Goal: Task Accomplishment & Management: Manage account settings

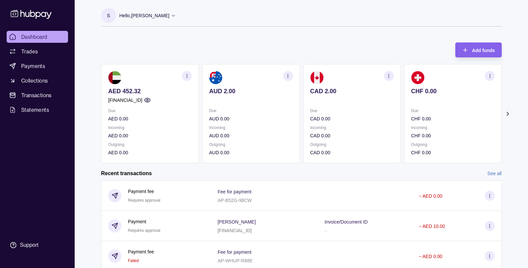
click at [148, 13] on p "Hello, [PERSON_NAME]" at bounding box center [144, 15] width 50 height 7
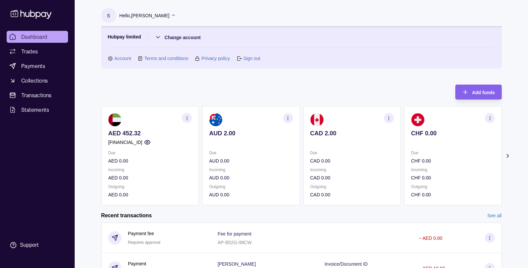
click at [148, 13] on p "Hello, [PERSON_NAME]" at bounding box center [144, 15] width 50 height 7
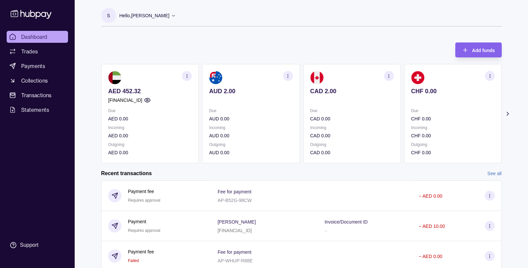
click at [126, 7] on div "S Hello, [PERSON_NAME] Hubpay limited Change account Account Terms and conditio…" at bounding box center [301, 16] width 400 height 33
click at [131, 13] on p "Hello, [PERSON_NAME]" at bounding box center [144, 15] width 50 height 7
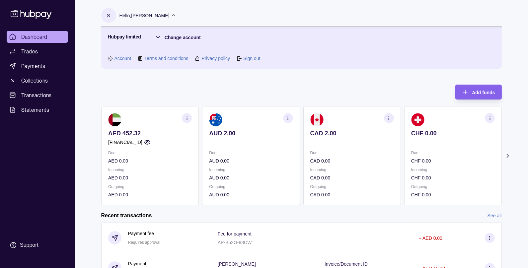
click at [126, 59] on link "Account" at bounding box center [122, 58] width 17 height 7
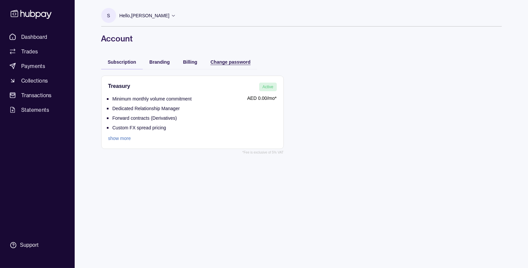
click at [230, 63] on span "Change password" at bounding box center [230, 61] width 40 height 5
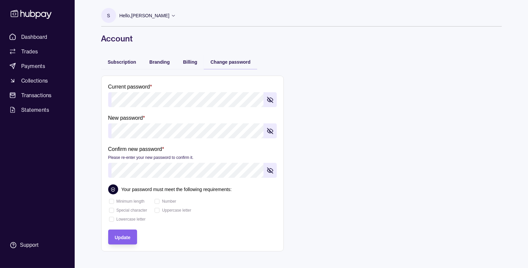
click at [272, 100] on icon "button" at bounding box center [270, 100] width 7 height 7
click at [315, 153] on form "Current password * New password * Confirm new password * Please re-enter your n…" at bounding box center [301, 164] width 400 height 176
click at [118, 239] on span "Update" at bounding box center [123, 237] width 16 height 5
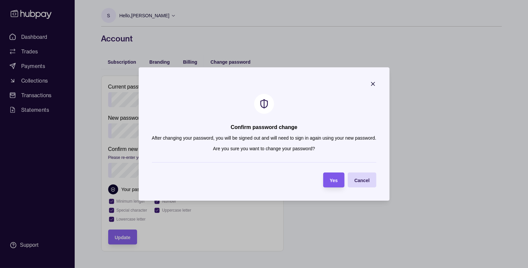
click at [333, 182] on span "Yes" at bounding box center [334, 180] width 8 height 5
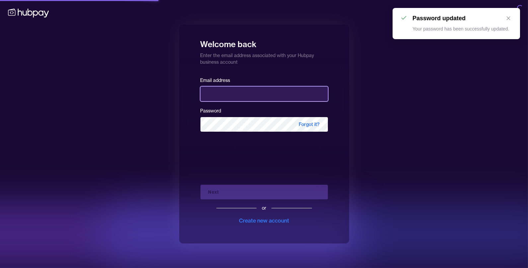
type input "**********"
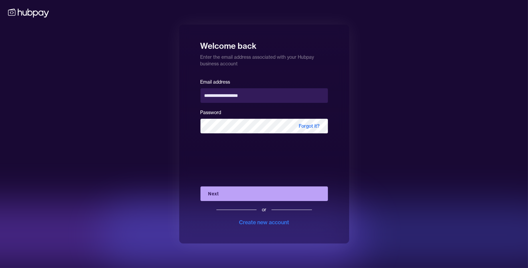
click at [225, 191] on button "Next" at bounding box center [263, 193] width 127 height 15
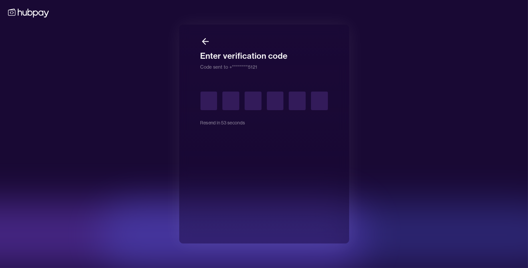
type input "*"
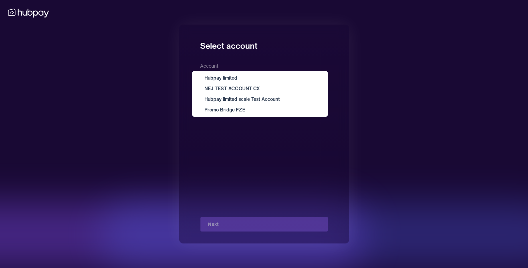
click at [221, 83] on body "**********" at bounding box center [264, 134] width 528 height 268
select select "**********"
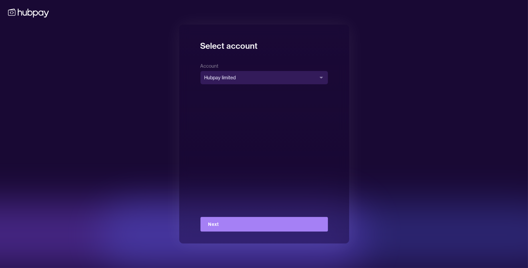
click at [212, 222] on button "Next" at bounding box center [263, 224] width 127 height 15
